Goal: Find specific page/section: Find specific page/section

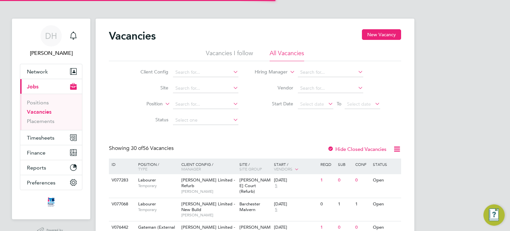
click at [151, 55] on ul "Vacancies I follow All Vacancies" at bounding box center [255, 55] width 292 height 12
click at [178, 42] on div "Vacancies New Vacancy" at bounding box center [255, 39] width 292 height 20
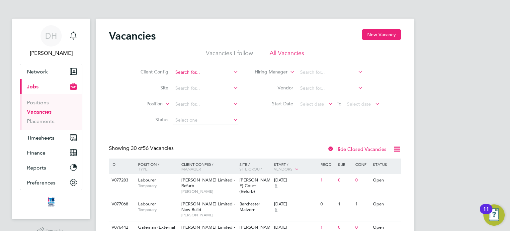
click at [194, 71] on input at bounding box center [205, 72] width 65 height 9
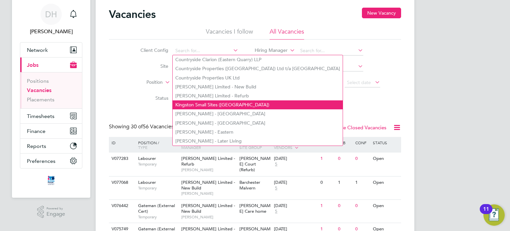
scroll to position [33, 0]
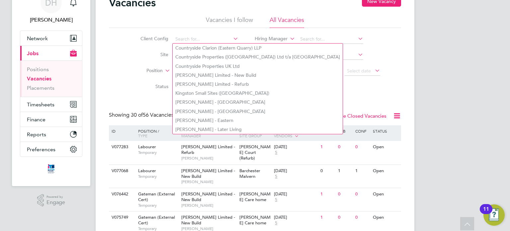
click at [118, 78] on div "Client Config Site Position Status Hiring Manager Vendor Start Date Select date…" at bounding box center [255, 61] width 292 height 67
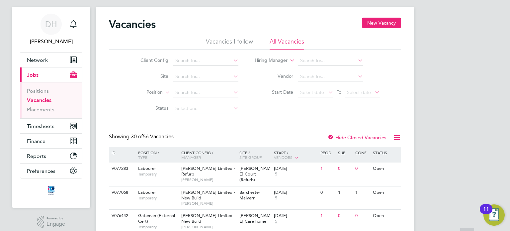
scroll to position [0, 0]
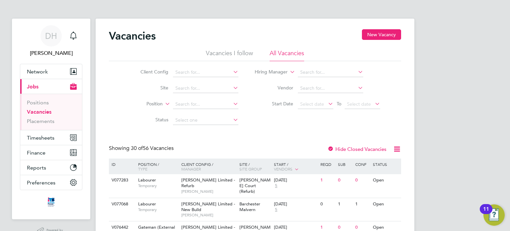
click at [118, 66] on div "Client Config Site Position Status Hiring Manager Vendor Start Date Select date…" at bounding box center [255, 94] width 292 height 67
click at [125, 74] on li "Client Config" at bounding box center [184, 72] width 125 height 16
click at [60, 70] on button "Network" at bounding box center [51, 71] width 62 height 15
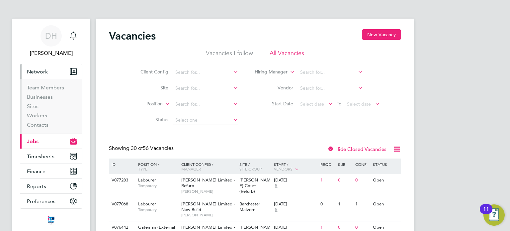
click at [66, 143] on button "Current page: Jobs" at bounding box center [51, 141] width 62 height 15
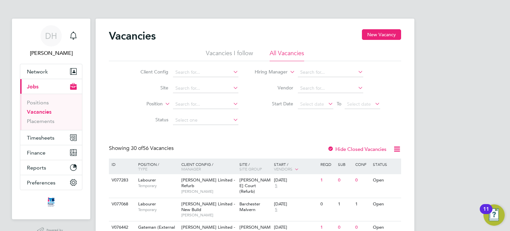
click at [117, 100] on div "Client Config Site Position Status Hiring Manager Vendor Start Date Select date…" at bounding box center [255, 94] width 292 height 67
click at [182, 105] on input at bounding box center [205, 104] width 65 height 9
click at [256, 99] on li "Start Date Select date To Select date" at bounding box center [318, 104] width 142 height 16
click at [232, 119] on icon at bounding box center [232, 119] width 0 height 9
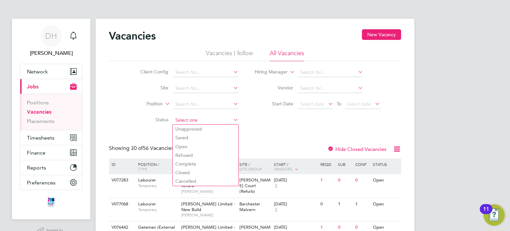
click at [213, 121] on input at bounding box center [205, 120] width 65 height 9
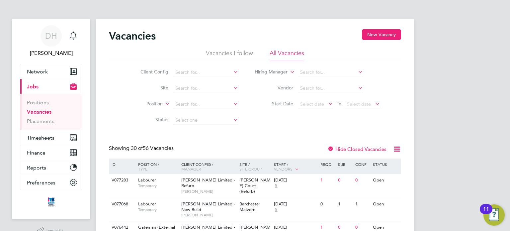
click at [151, 120] on label "Status" at bounding box center [149, 120] width 38 height 6
click at [183, 101] on input at bounding box center [205, 104] width 65 height 9
click at [133, 86] on label "Site" at bounding box center [149, 88] width 38 height 6
click at [178, 88] on input at bounding box center [205, 88] width 65 height 9
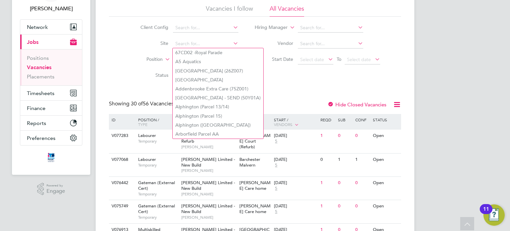
scroll to position [33, 0]
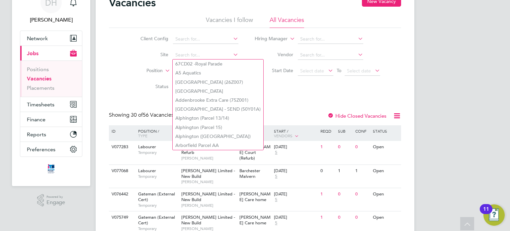
click at [127, 64] on li "Position" at bounding box center [184, 71] width 125 height 16
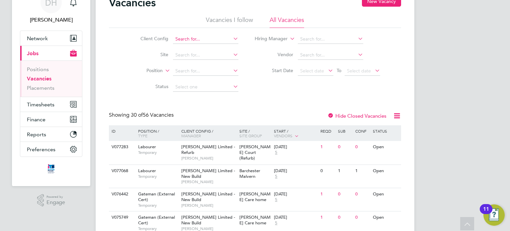
click at [188, 40] on input at bounding box center [205, 39] width 65 height 9
click at [226, 94] on li "[PERSON_NAME] Construction - South" at bounding box center [271, 93] width 196 height 9
type input "[PERSON_NAME] Construction - South"
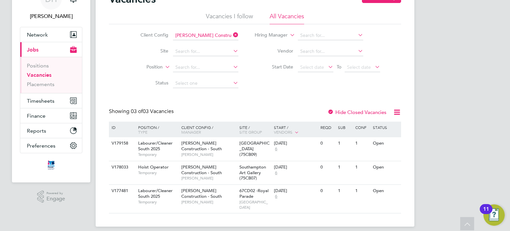
scroll to position [38, 0]
click at [232, 36] on icon at bounding box center [232, 33] width 0 height 9
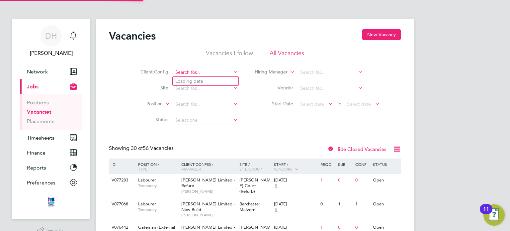
click at [226, 71] on input at bounding box center [205, 72] width 65 height 9
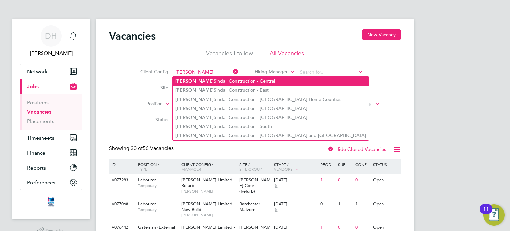
click at [238, 85] on li "[PERSON_NAME] Construction - Central" at bounding box center [271, 81] width 196 height 9
type input "[PERSON_NAME] Construction - Central"
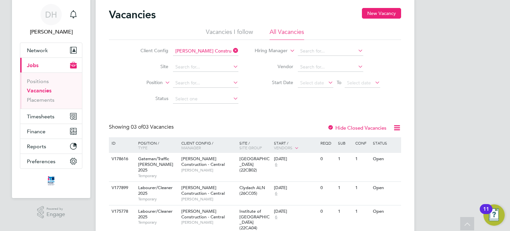
scroll to position [10, 0]
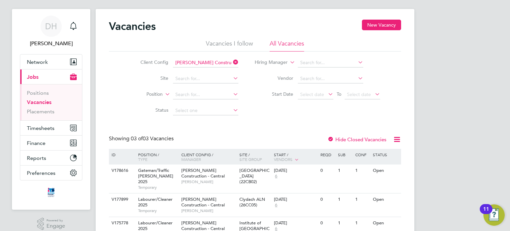
click at [232, 64] on icon at bounding box center [232, 61] width 0 height 9
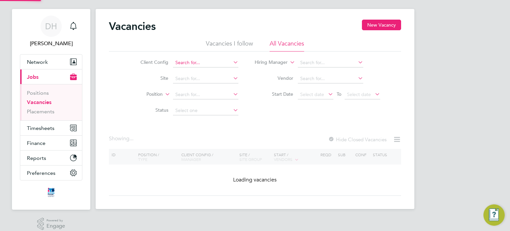
click at [212, 63] on input at bounding box center [205, 62] width 65 height 9
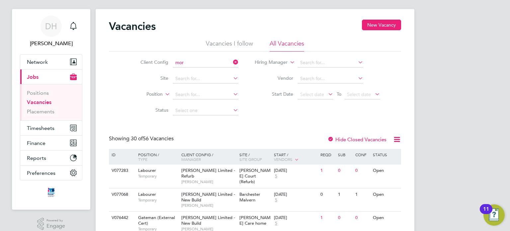
click at [231, 88] on li "Mor gan Sindall Construction - [GEOGRAPHIC_DATA] Home Counties" at bounding box center [261, 89] width 176 height 9
type input "[PERSON_NAME] Construction - [GEOGRAPHIC_DATA] Home Counties"
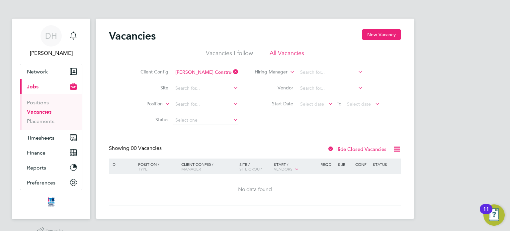
click at [239, 74] on li "Client Config [PERSON_NAME] Construction - [GEOGRAPHIC_DATA] Home Counties" at bounding box center [184, 72] width 125 height 16
click at [232, 73] on icon at bounding box center [232, 71] width 0 height 9
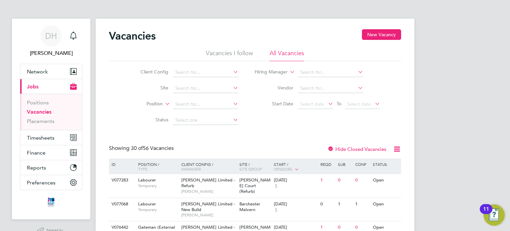
click at [159, 46] on div "Vacancies New Vacancy" at bounding box center [255, 39] width 292 height 20
click at [74, 74] on icon "Main navigation" at bounding box center [73, 71] width 7 height 7
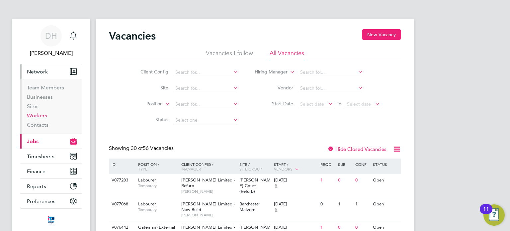
click at [37, 115] on link "Workers" at bounding box center [37, 115] width 20 height 6
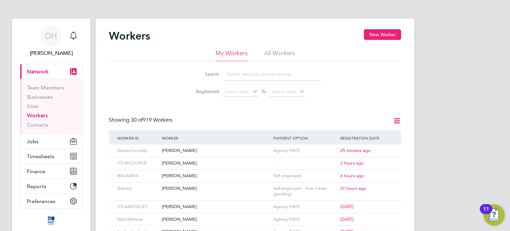
click at [148, 59] on ul "My Workers All Workers" at bounding box center [255, 55] width 292 height 12
click at [151, 63] on div "Search Registered Select date To Select date" at bounding box center [255, 80] width 292 height 39
